Goal: Task Accomplishment & Management: Complete application form

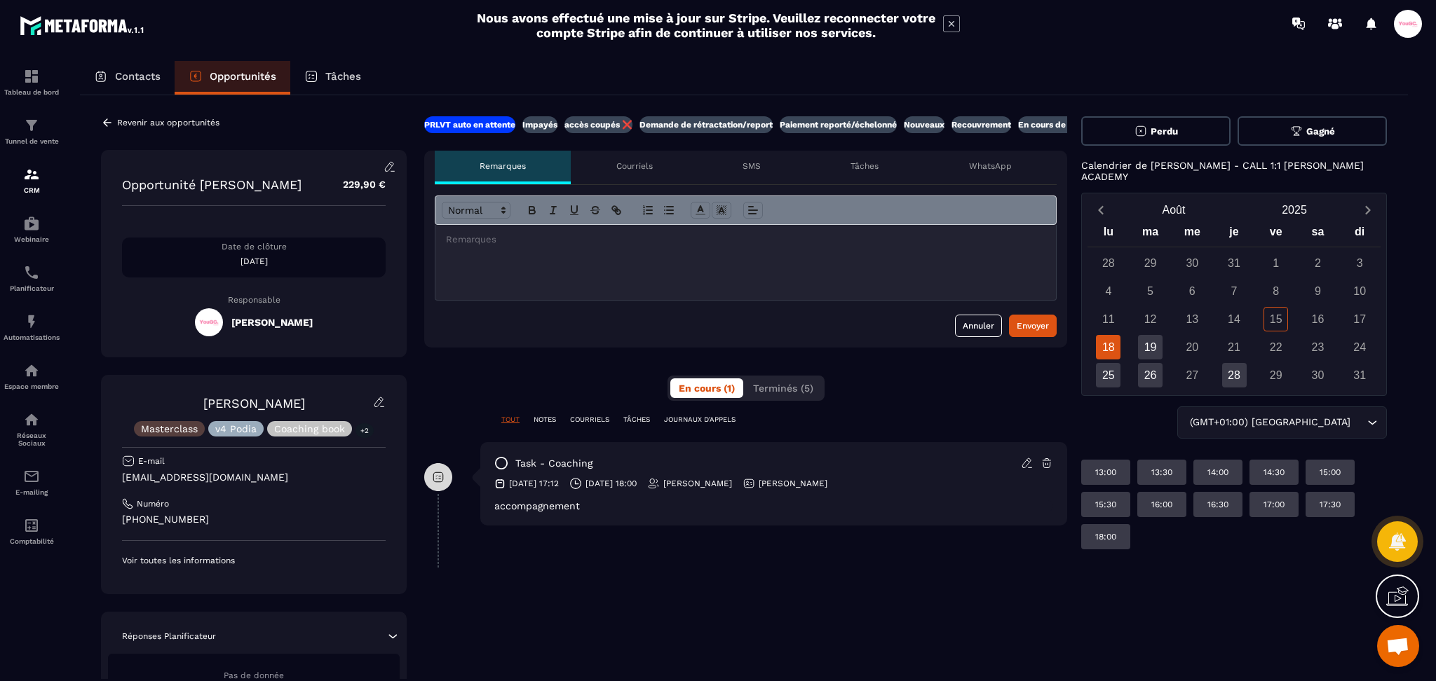
click at [876, 169] on p "Tâches" at bounding box center [864, 166] width 28 height 11
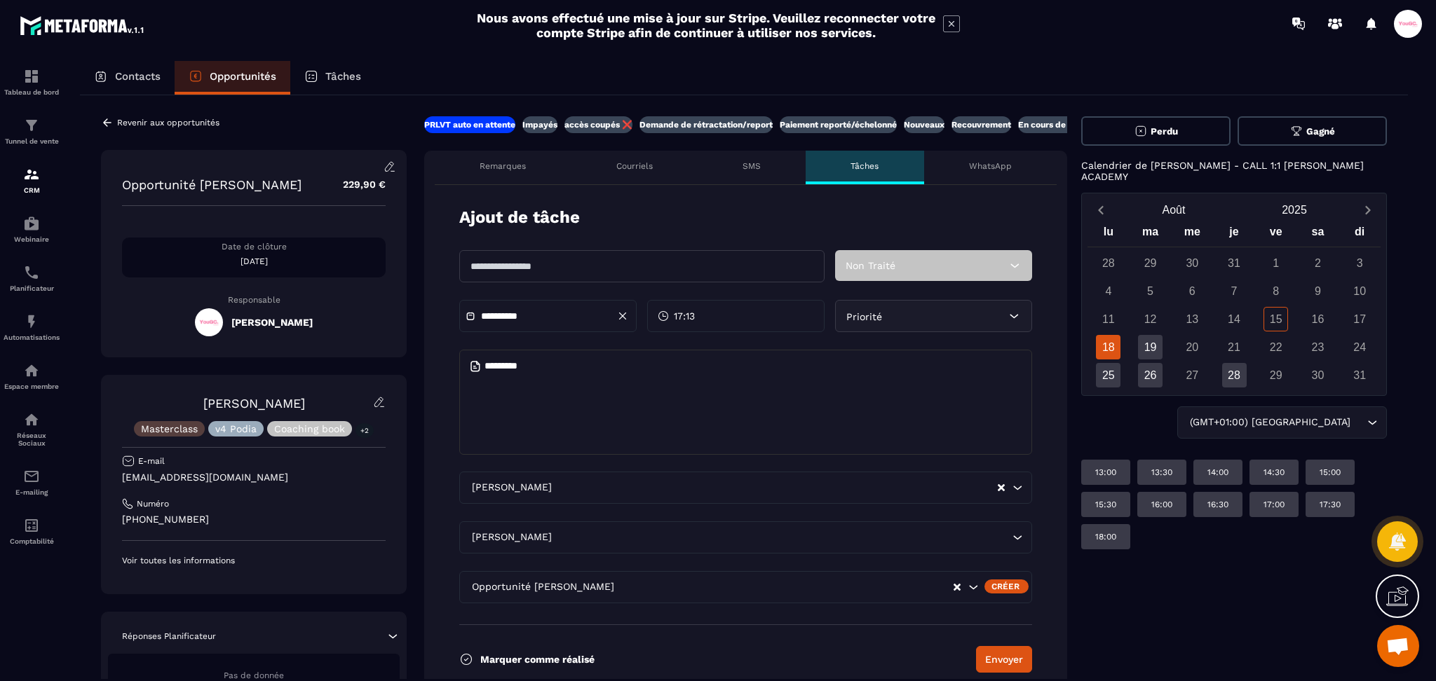
click at [587, 271] on input "text" at bounding box center [641, 266] width 365 height 32
type input "******"
click at [1002, 483] on button "Clear Selected" at bounding box center [1000, 488] width 7 height 11
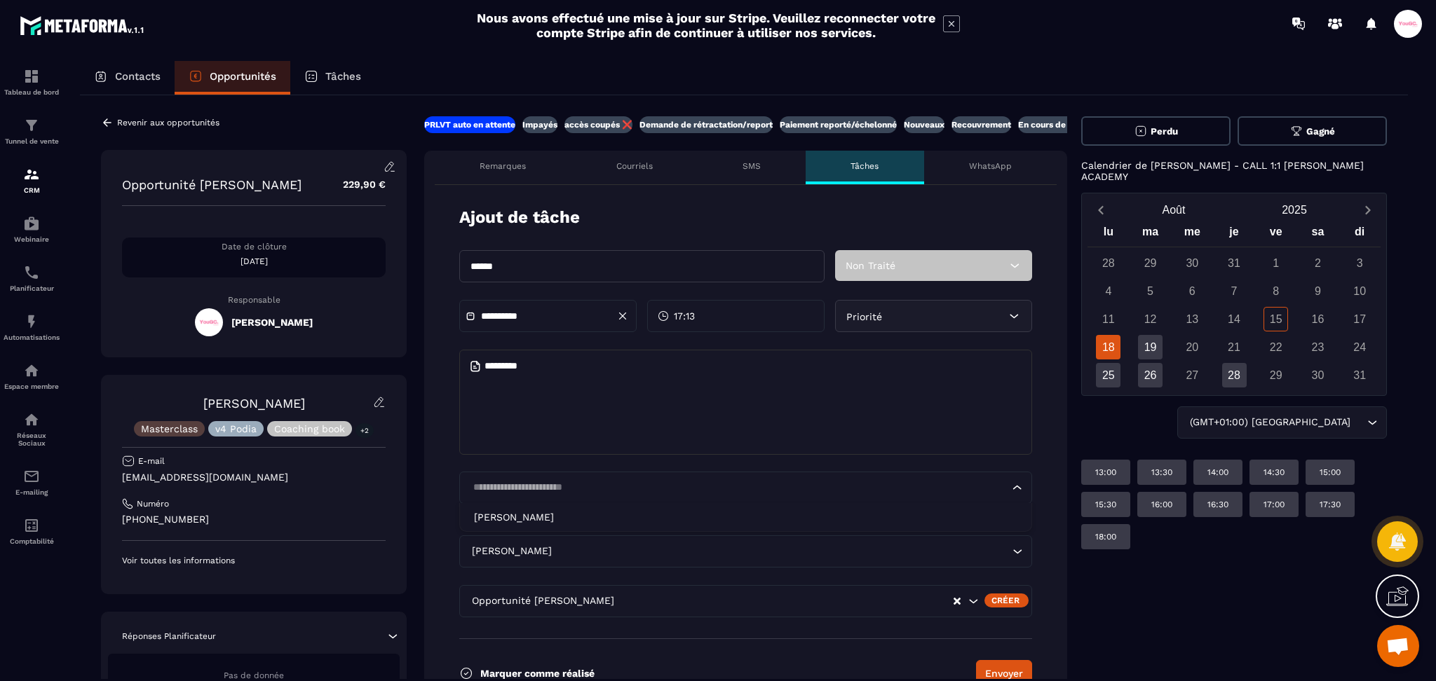
click at [583, 488] on input "Search for option" at bounding box center [738, 487] width 540 height 15
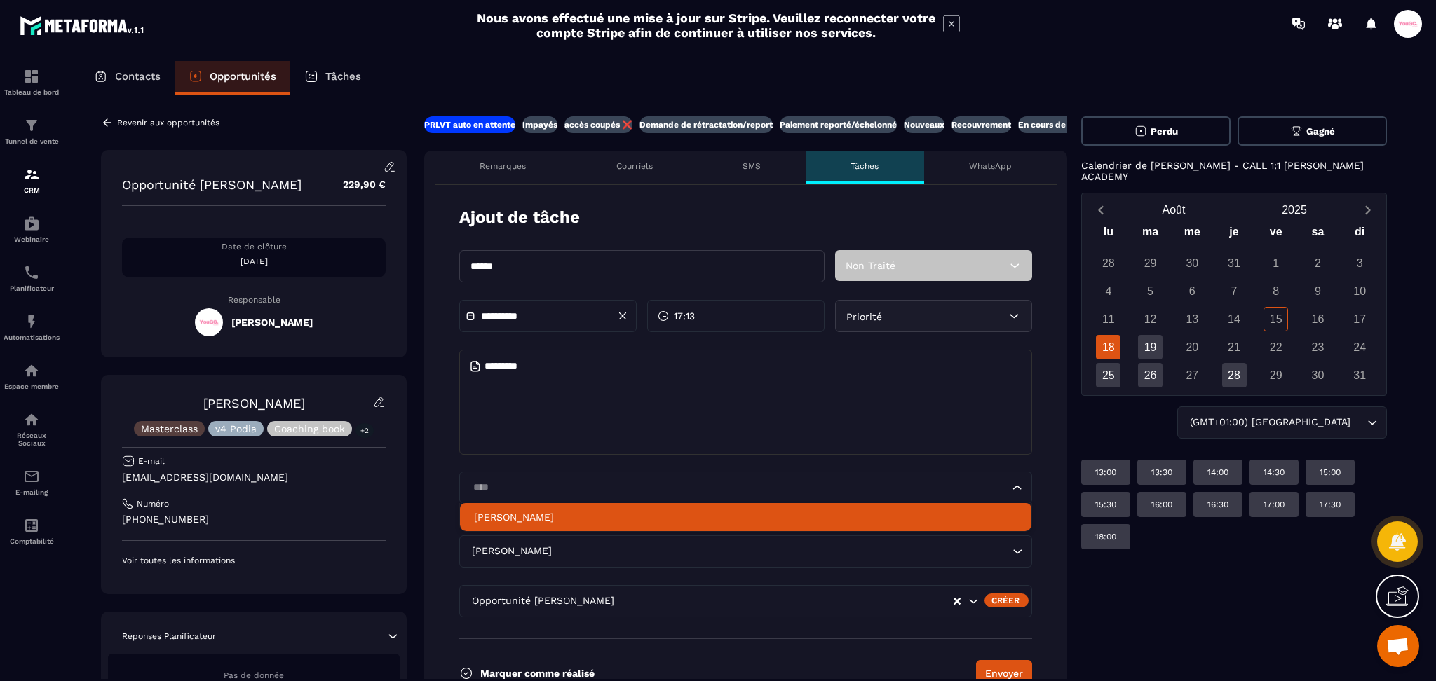
click at [575, 522] on p "[PERSON_NAME]" at bounding box center [745, 517] width 543 height 14
type input "****"
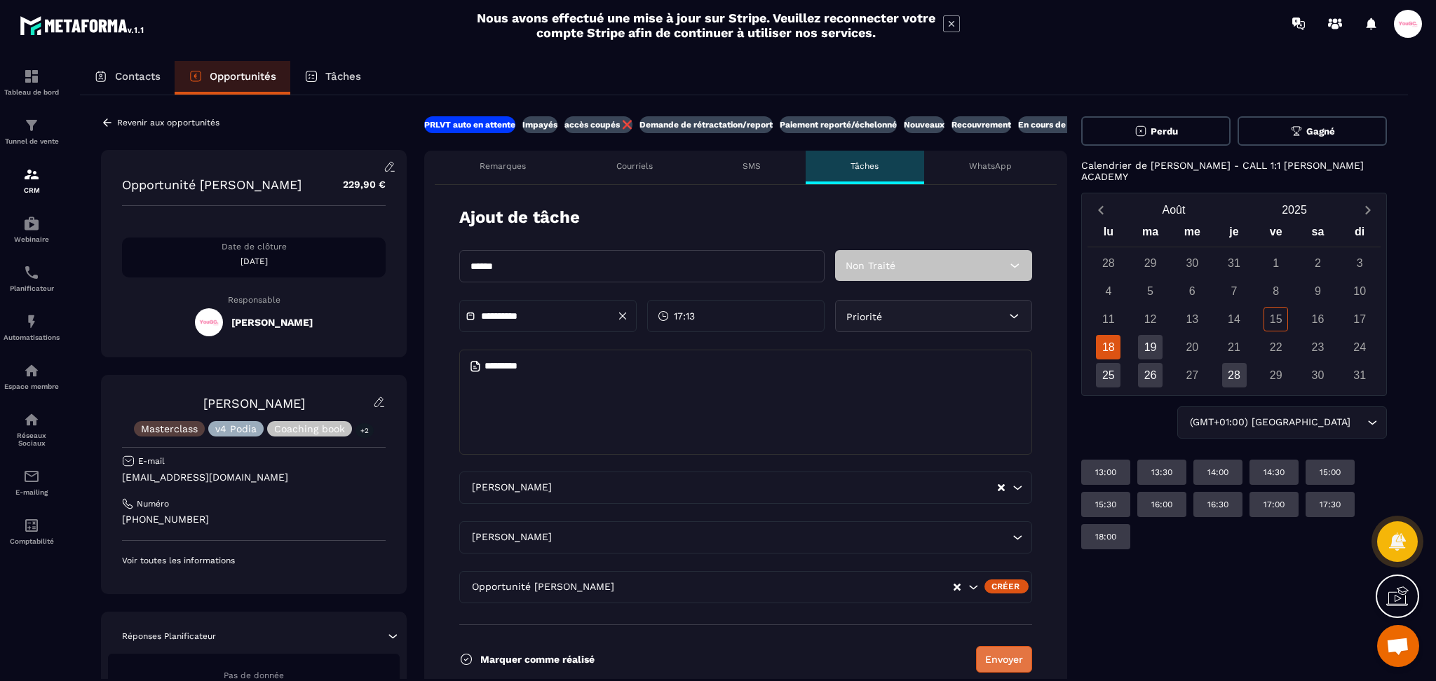
click at [1002, 661] on button "Envoyer" at bounding box center [1004, 659] width 56 height 27
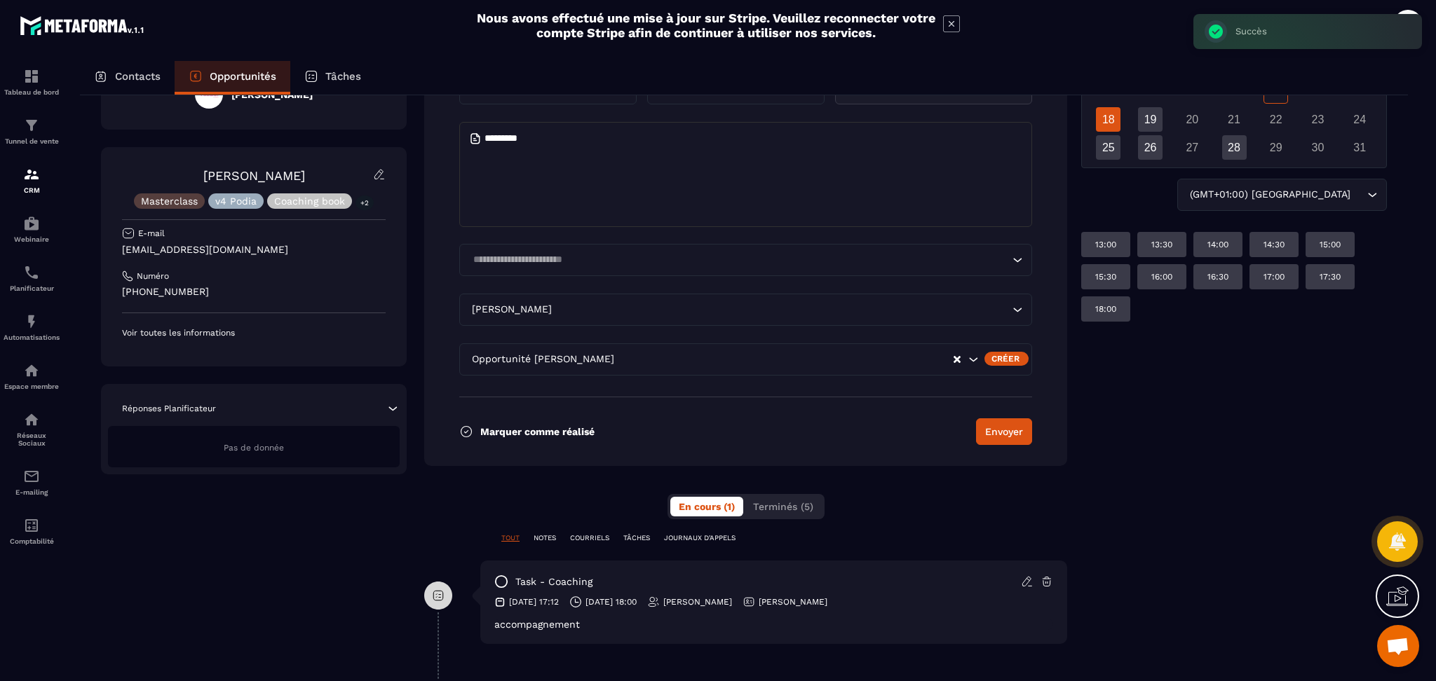
scroll to position [233, 0]
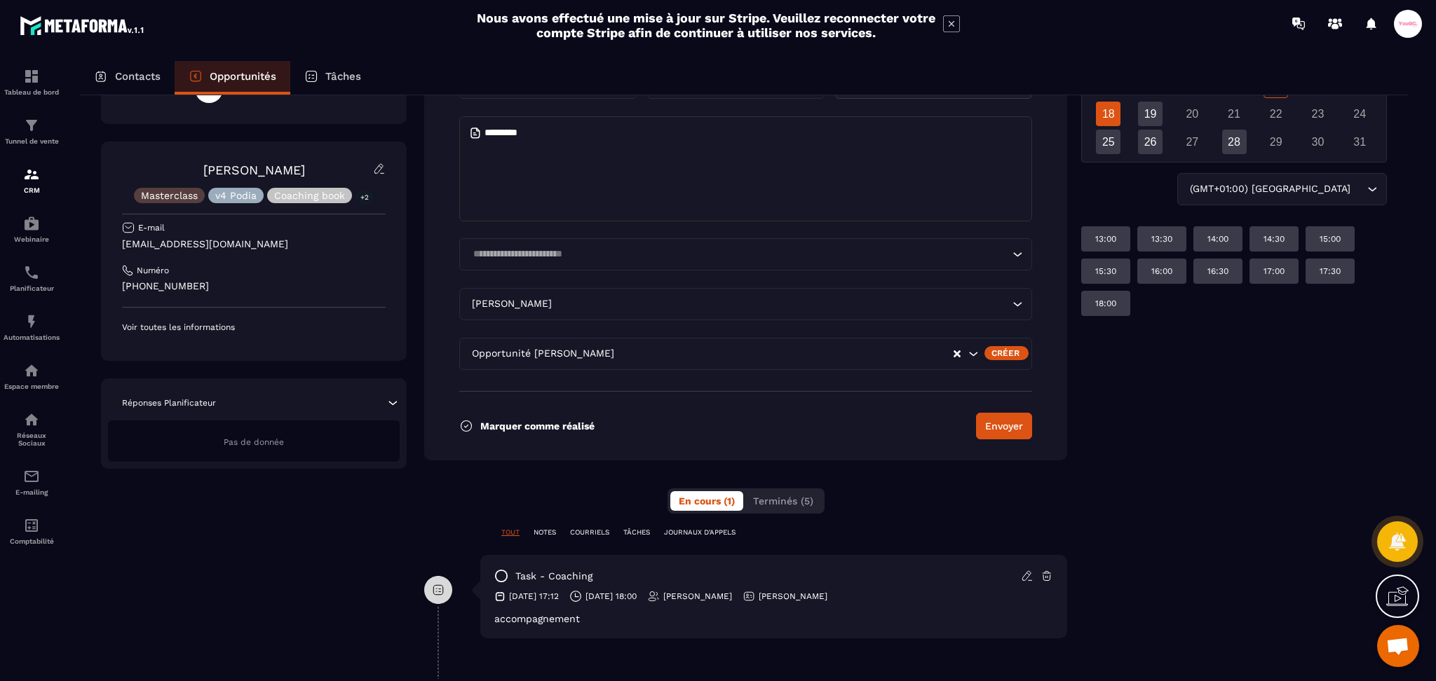
click at [466, 424] on icon at bounding box center [466, 426] width 14 height 14
click at [986, 417] on button "Envoyer" at bounding box center [1004, 426] width 56 height 27
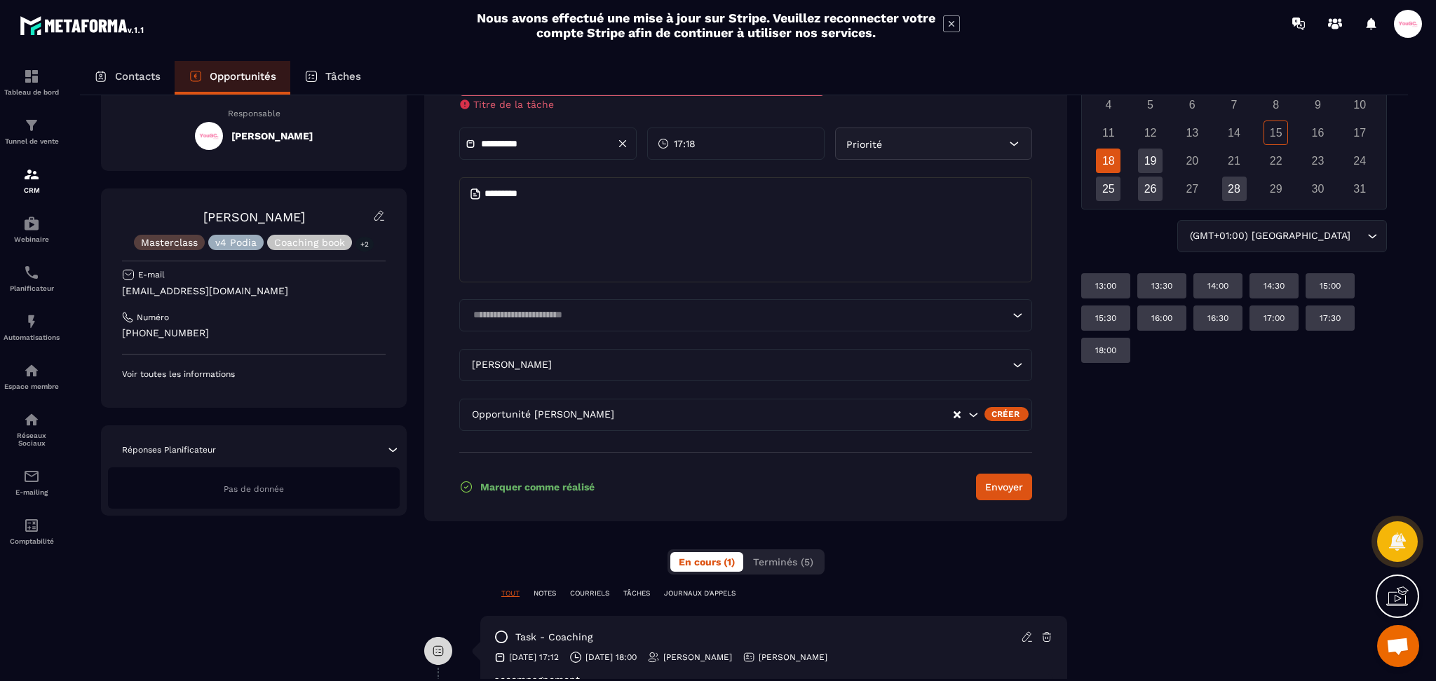
scroll to position [0, 0]
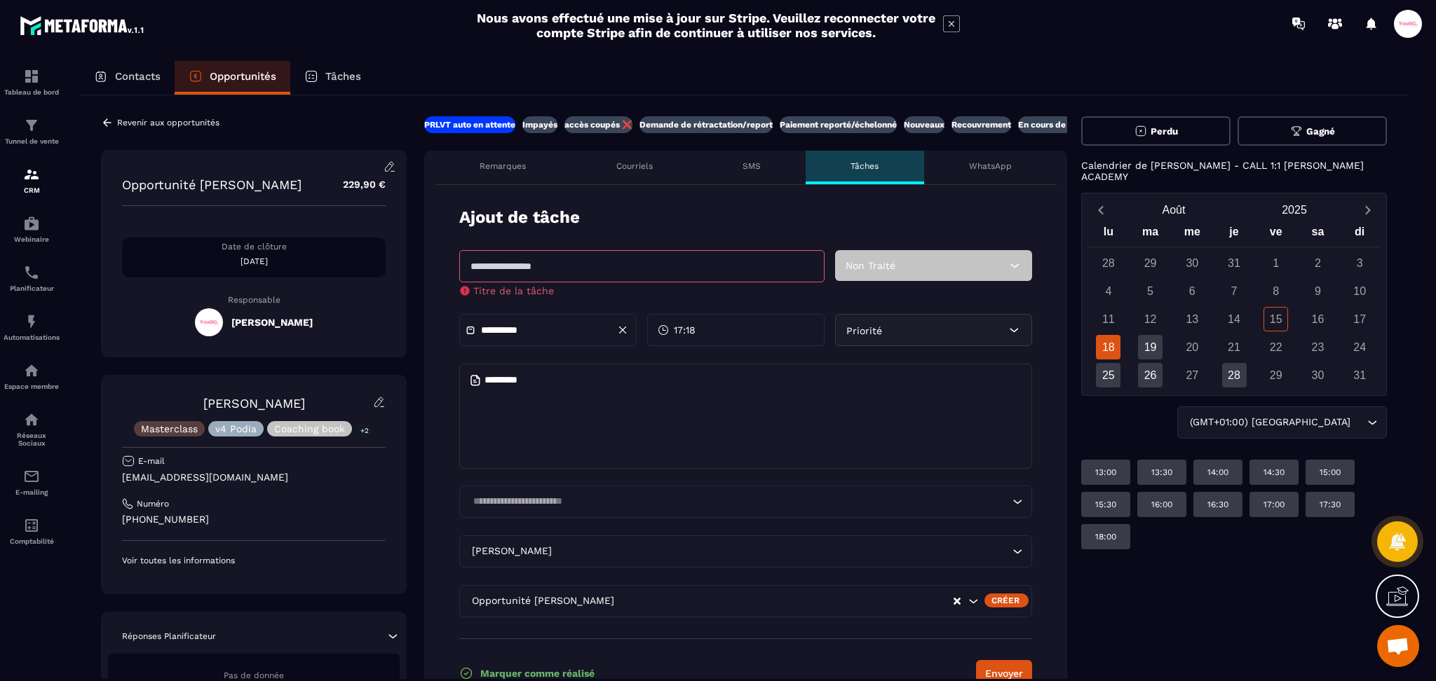
click at [561, 273] on input "text" at bounding box center [641, 266] width 365 height 32
